Goal: Task Accomplishment & Management: Use online tool/utility

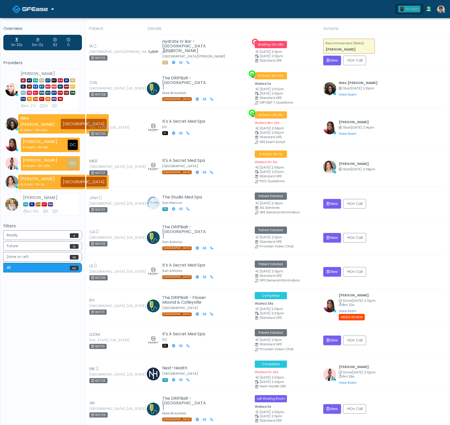
click at [409, 9] on div "All clear!" at bounding box center [412, 9] width 13 height 5
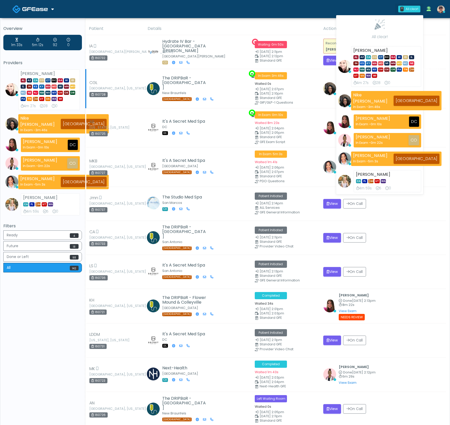
click at [442, 73] on td "Nike Elizabeth Akinjero Start Aug 21, 2:10pm View Exam | Unreview" at bounding box center [384, 88] width 126 height 39
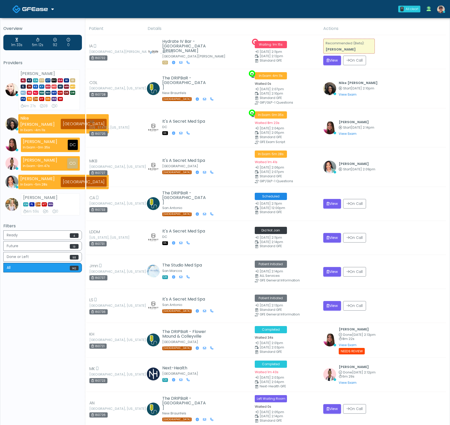
click at [48, 8] on span at bounding box center [35, 8] width 27 height 7
click at [42, 29] on link "Docovia Staffing" at bounding box center [35, 26] width 53 height 12
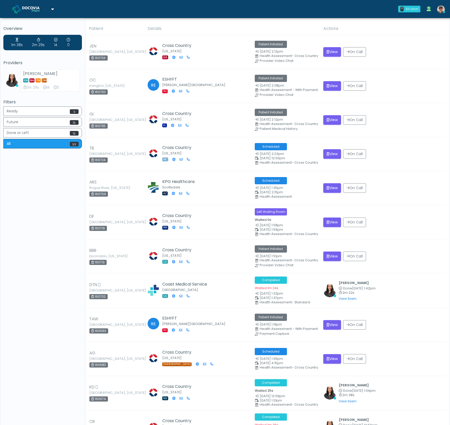
click at [44, 9] on img at bounding box center [35, 8] width 26 height 5
click at [43, 40] on link "GFEase" at bounding box center [35, 39] width 53 height 12
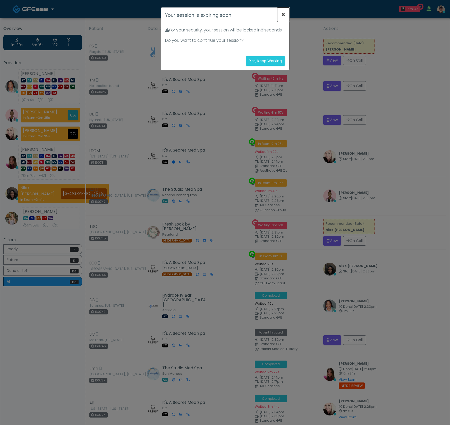
click at [285, 14] on button "×" at bounding box center [283, 14] width 12 height 14
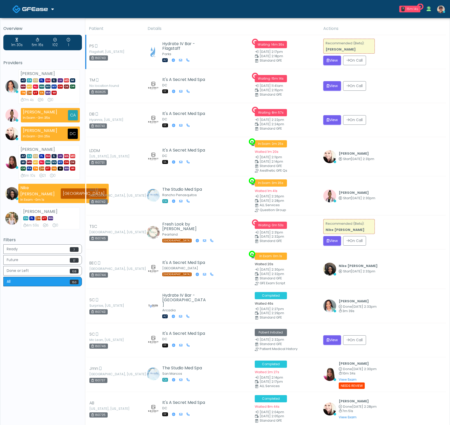
click at [295, 53] on small "Aug 21, 2:17pm" at bounding box center [286, 51] width 62 height 3
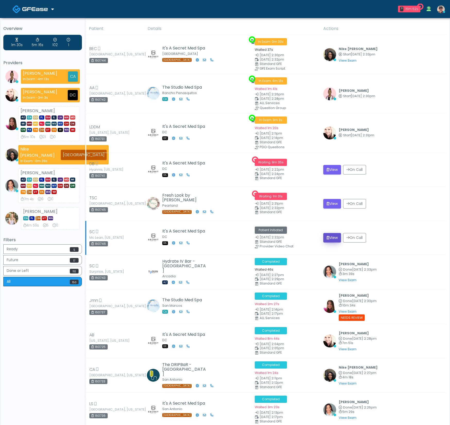
click at [329, 238] on button "View" at bounding box center [333, 238] width 18 height 10
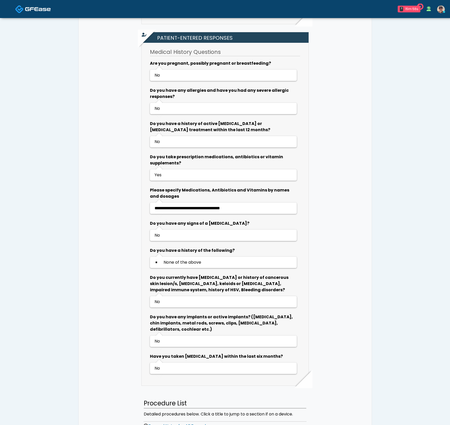
scroll to position [346, 0]
